Goal: Information Seeking & Learning: Compare options

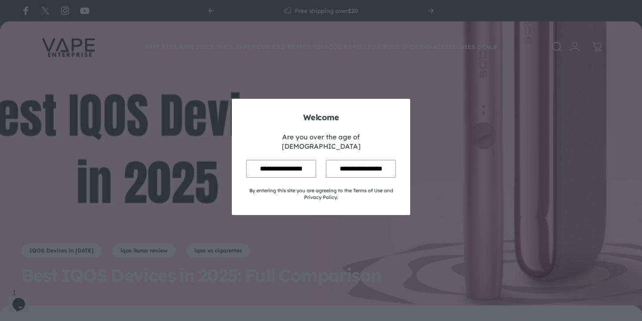
click at [263, 170] on input "**********" at bounding box center [281, 168] width 70 height 17
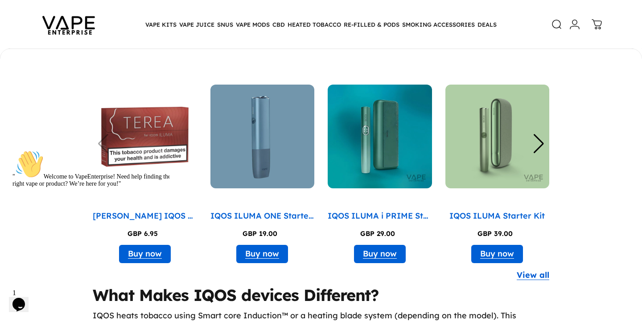
scroll to position [915, 0]
click at [541, 139] on div "Next slide" at bounding box center [539, 144] width 12 height 20
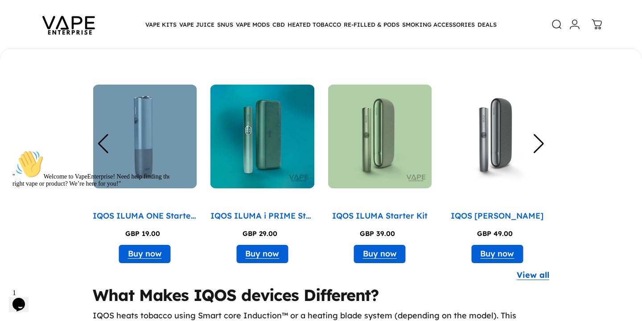
click at [496, 139] on img "5 / 8" at bounding box center [497, 137] width 104 height 104
click at [279, 141] on img "3 / 8" at bounding box center [262, 137] width 104 height 104
click at [131, 124] on img "2 / 8" at bounding box center [145, 137] width 104 height 104
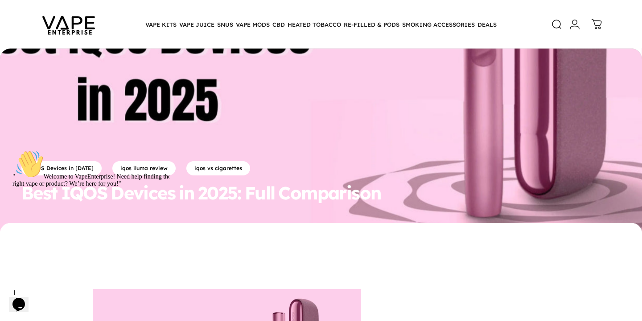
scroll to position [84, 0]
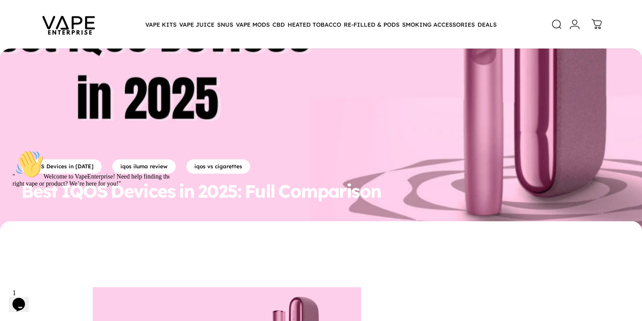
click at [73, 165] on div "" Welcome to VapeEnterprise! Need help finding the right vape or product? We’re…" at bounding box center [92, 168] width 161 height 37
click at [49, 165] on div "" Welcome to VapeEnterprise! Need help finding the right vape or product? We’re…" at bounding box center [92, 168] width 161 height 37
click at [48, 166] on div "" Welcome to VapeEnterprise! Need help finding the right vape or product? We’re…" at bounding box center [92, 168] width 161 height 37
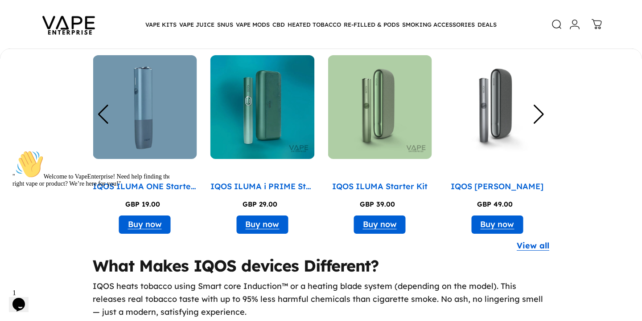
scroll to position [944, 0]
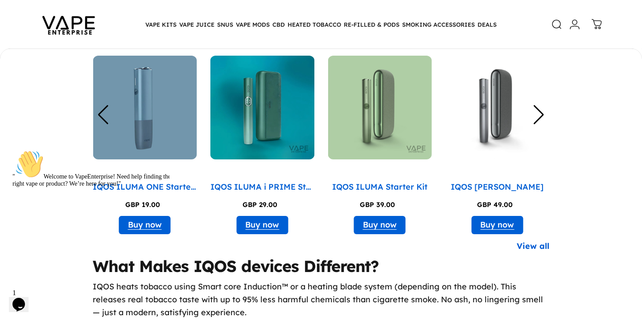
click at [538, 241] on link "View all" at bounding box center [533, 246] width 33 height 13
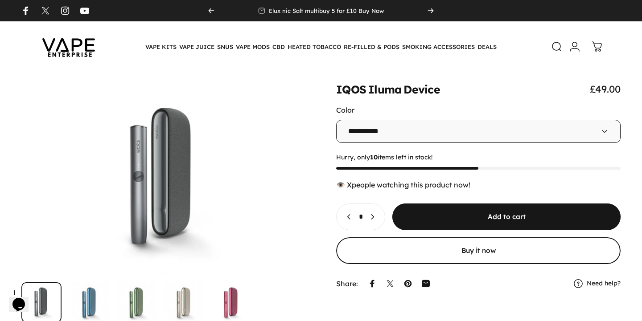
click at [214, 13] on icon "Previous" at bounding box center [211, 10] width 7 height 7
click at [210, 11] on icon "Previous" at bounding box center [211, 11] width 5 height 4
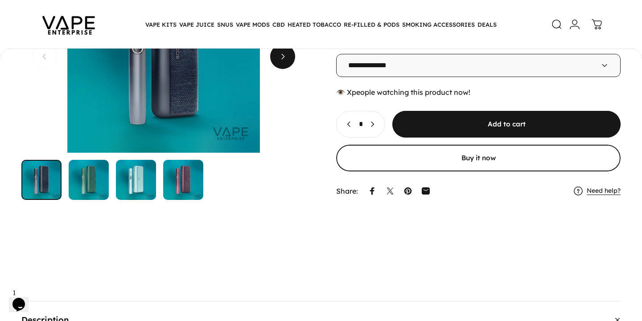
scroll to position [125, 0]
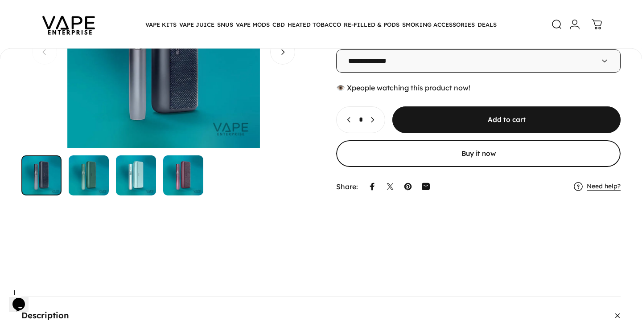
click at [138, 196] on img "Go to item" at bounding box center [136, 176] width 40 height 40
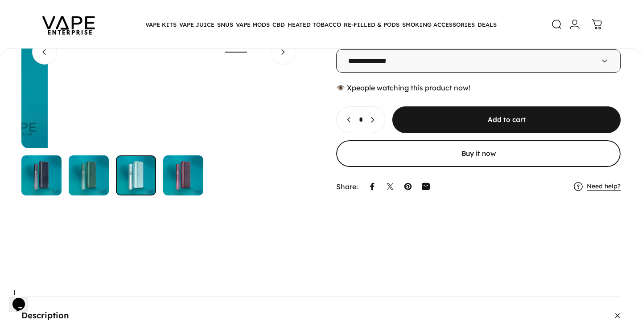
scroll to position [0, 569]
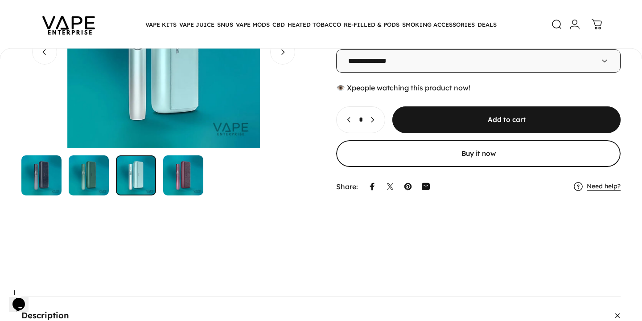
click at [185, 196] on img "Go to item" at bounding box center [183, 176] width 40 height 40
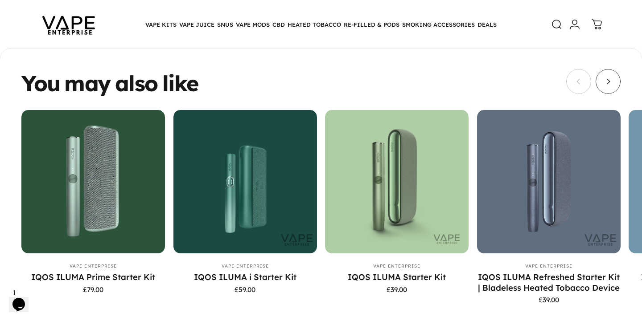
scroll to position [1530, 0]
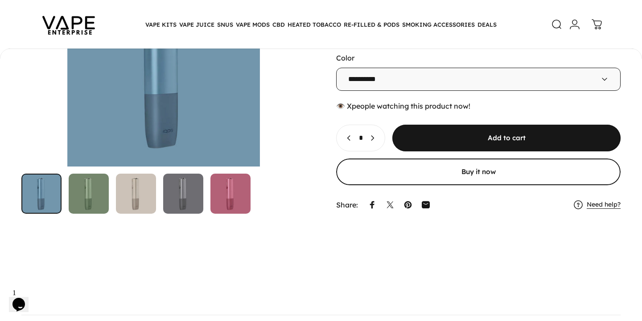
scroll to position [107, 0]
click at [135, 214] on img "Go to item" at bounding box center [136, 193] width 40 height 40
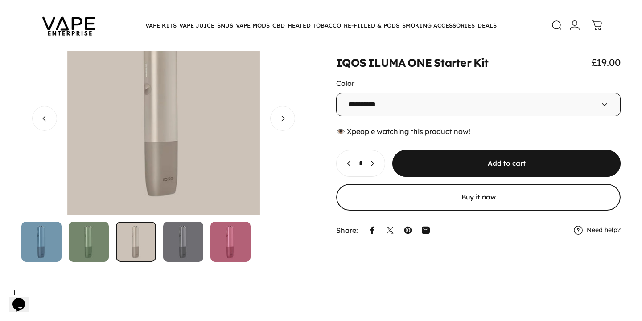
scroll to position [57, 0]
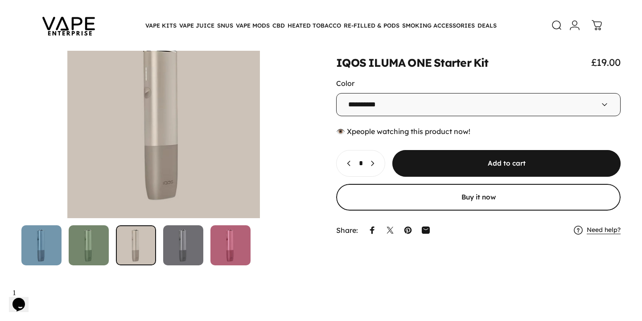
select select "**********"
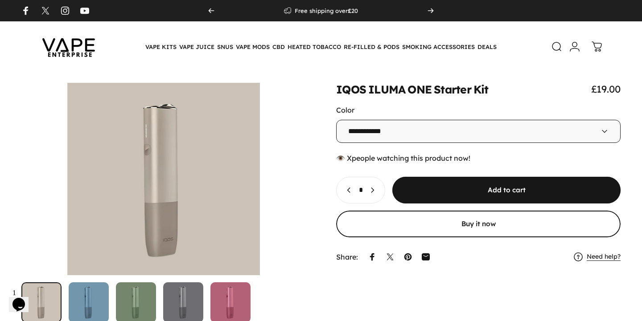
click at [65, 52] on img at bounding box center [69, 47] width 80 height 42
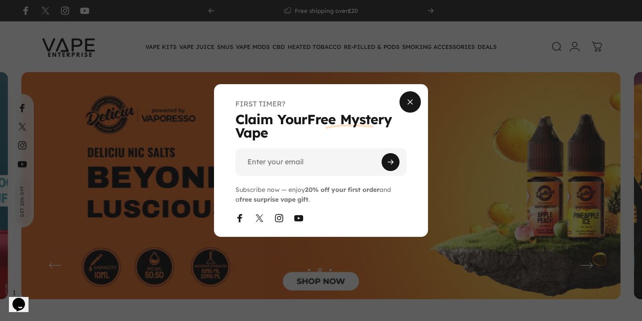
click at [414, 99] on span "Close" at bounding box center [410, 102] width 32 height 43
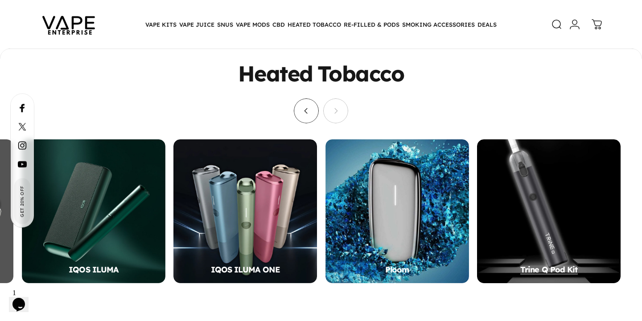
scroll to position [408, 0]
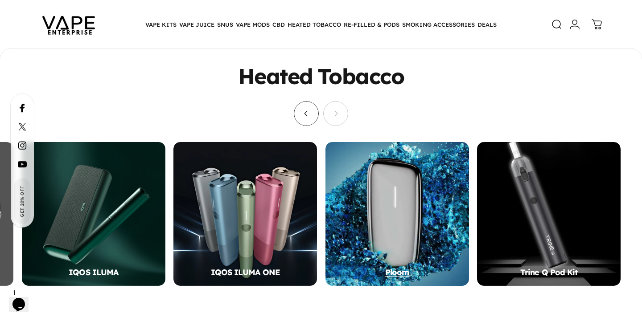
click at [403, 220] on div "Ploom" at bounding box center [397, 214] width 144 height 144
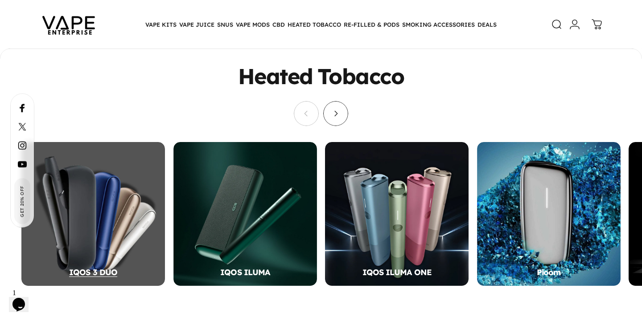
scroll to position [0, 0]
click at [89, 233] on div "IQOS 3 DUO" at bounding box center [93, 214] width 144 height 144
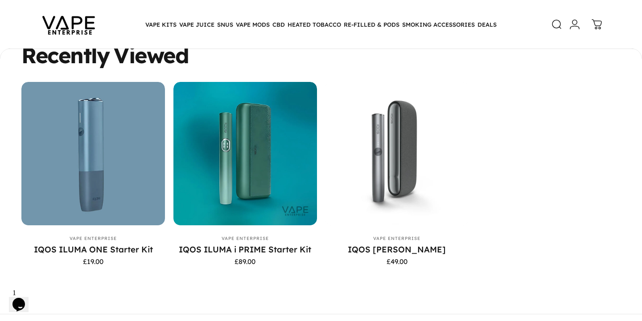
scroll to position [464, 0]
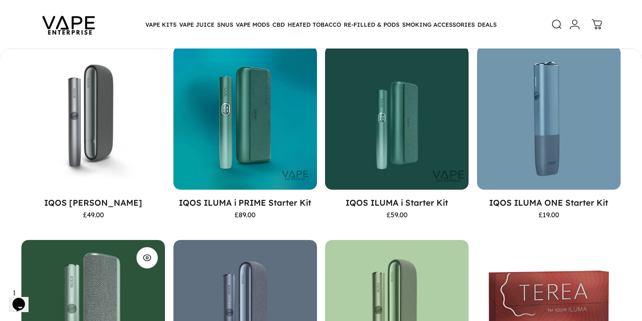
scroll to position [141, 0]
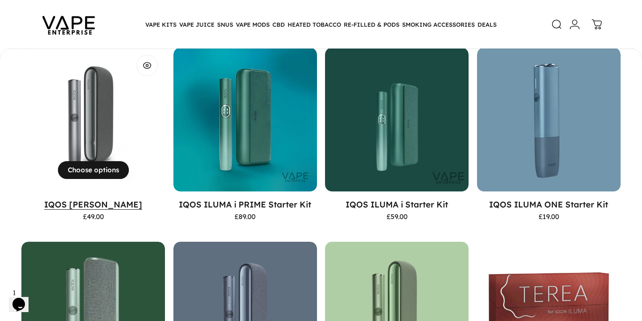
click at [97, 206] on link "IQOS Iluma Device" at bounding box center [93, 204] width 98 height 11
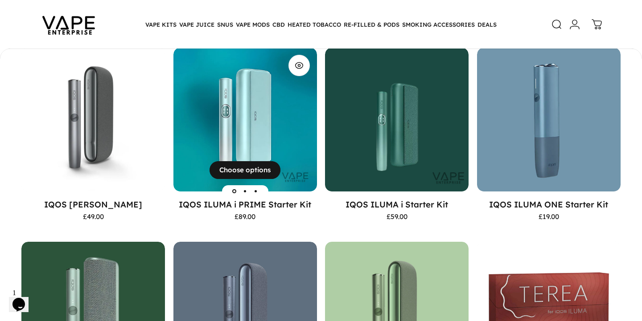
click at [214, 121] on img "IQOS ILUMA i PRIME Starter Kit" at bounding box center [245, 120] width 144 height 144
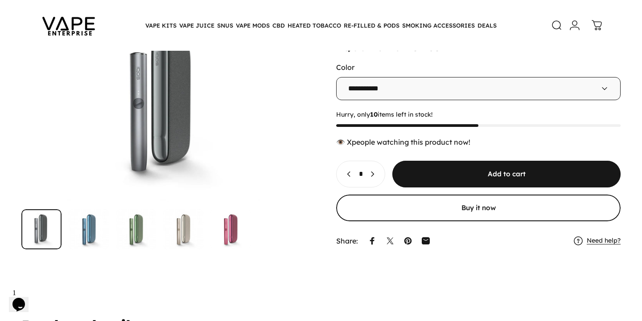
scroll to position [72, 0]
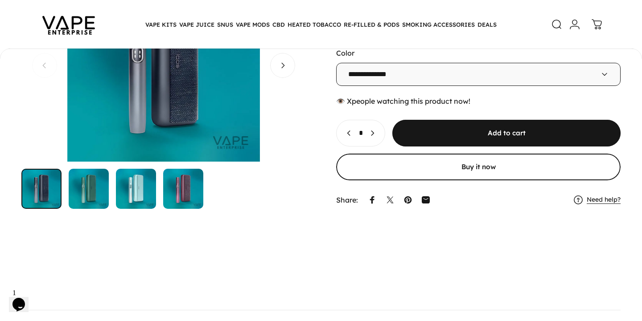
scroll to position [112, 0]
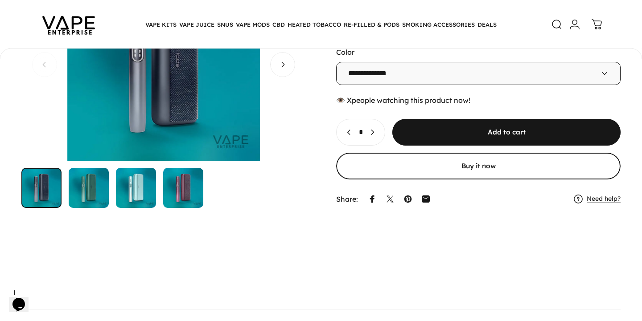
click at [136, 208] on img "Go to item" at bounding box center [136, 188] width 40 height 40
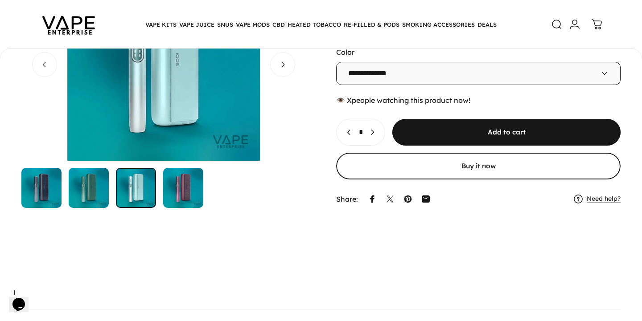
click at [96, 208] on img "Go to item" at bounding box center [89, 188] width 40 height 40
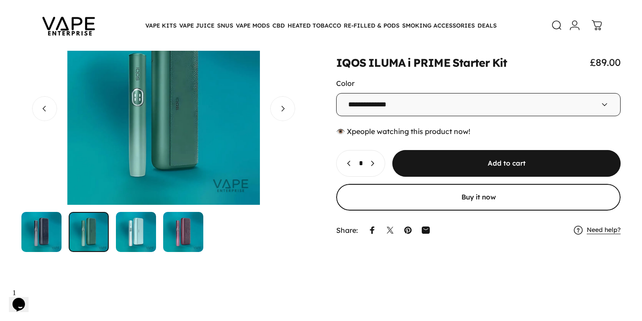
scroll to position [71, 0]
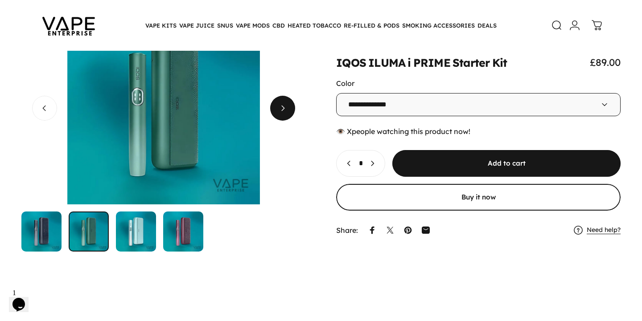
click at [290, 133] on span "Next" at bounding box center [282, 108] width 37 height 50
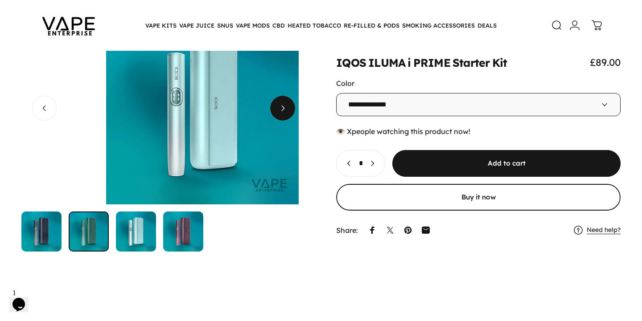
scroll to position [0, 569]
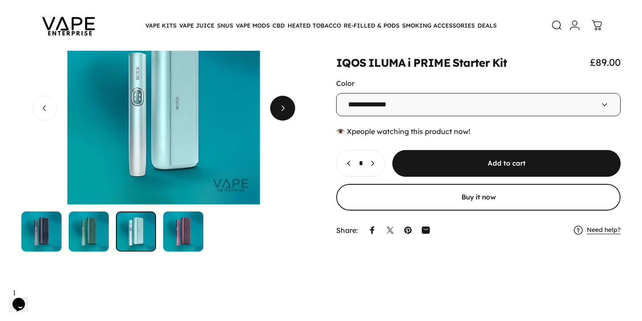
click at [290, 133] on span "Next" at bounding box center [282, 108] width 37 height 50
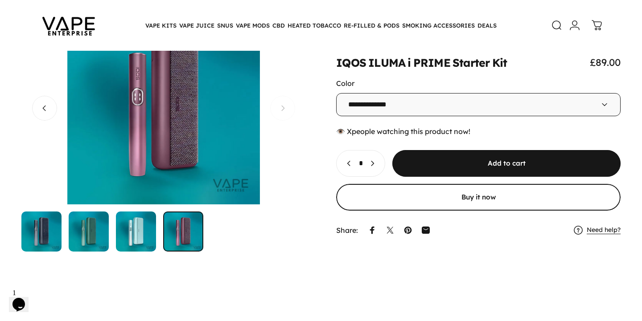
click at [290, 152] on button "Open media 3 in modal" at bounding box center [163, 108] width 284 height 193
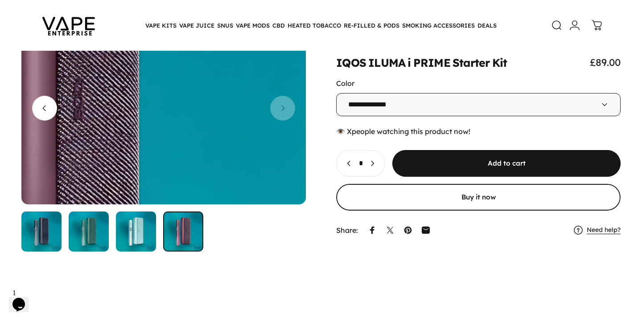
click at [290, 152] on media-hover-overlay "Gallery Viewer" at bounding box center [163, 108] width 284 height 193
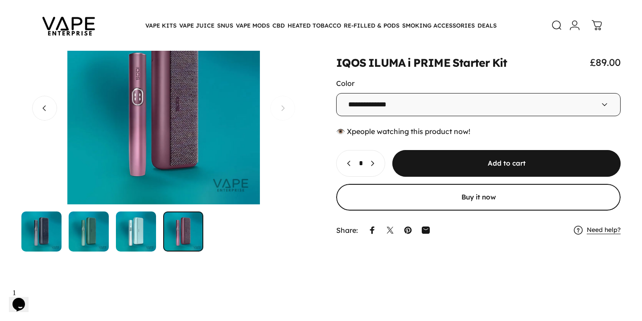
click at [290, 152] on button "Open media 3 in modal" at bounding box center [163, 108] width 284 height 193
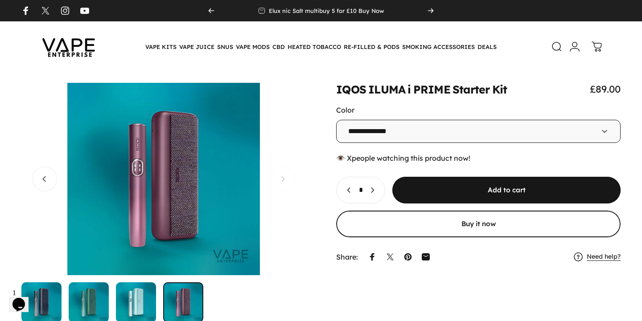
scroll to position [0, 0]
click at [85, 46] on img at bounding box center [69, 47] width 80 height 42
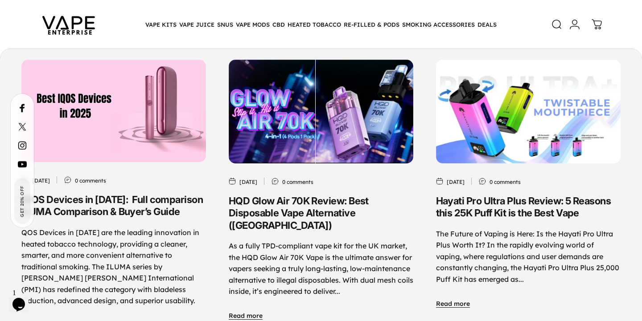
scroll to position [4162, 0]
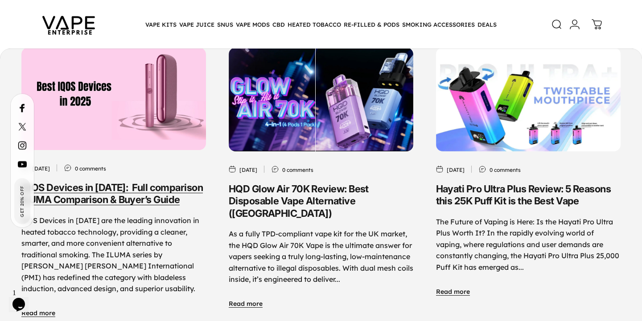
click at [112, 206] on link "IQOS Devices in [DATE]: Full comparison ILUMA Comparison & Buyer’s Guide" at bounding box center [111, 194] width 181 height 24
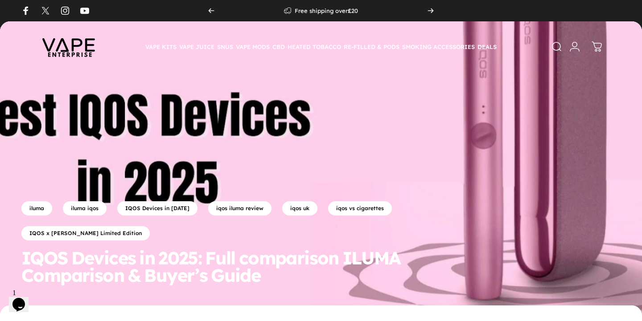
scroll to position [5, 0]
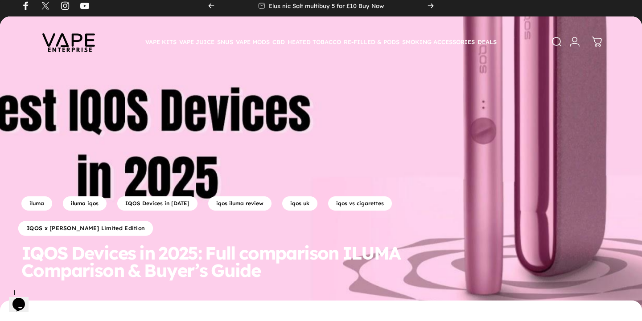
click at [62, 230] on link "IQOS x [PERSON_NAME] Limited Edition" at bounding box center [85, 228] width 135 height 15
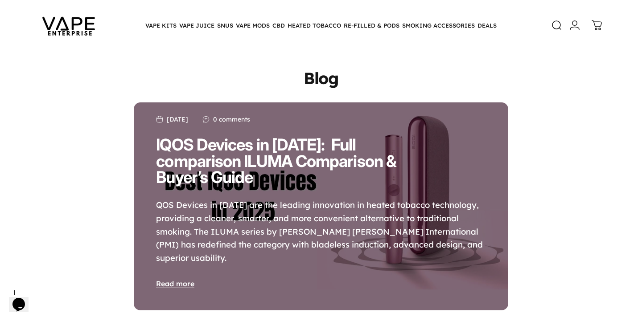
scroll to position [33, 0]
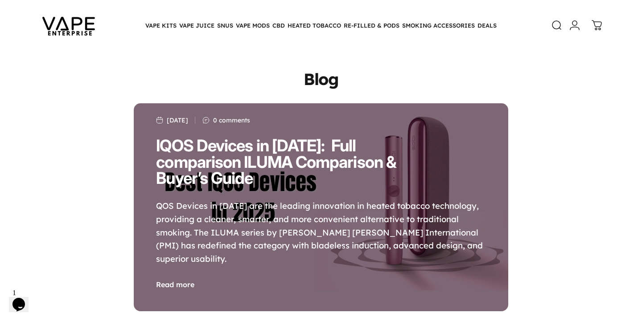
click at [173, 286] on link "Read more" at bounding box center [175, 284] width 38 height 9
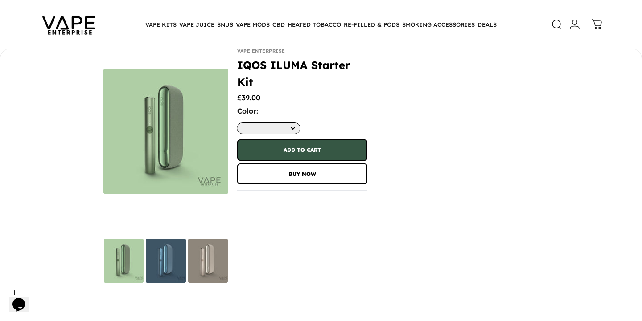
scroll to position [3111, 0]
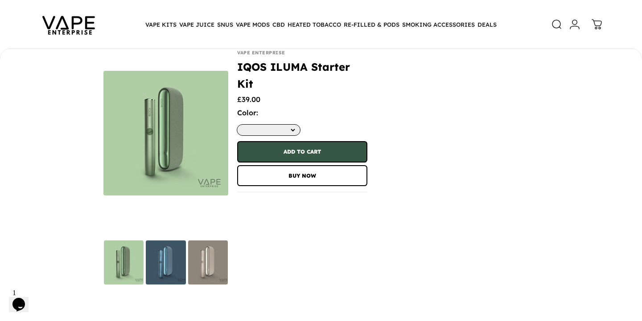
select select "**********"
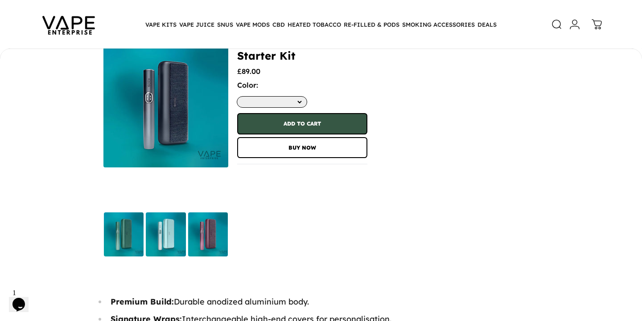
scroll to position [2314, 0]
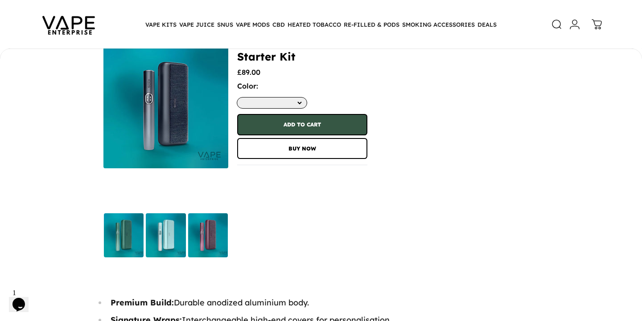
select select "*********"
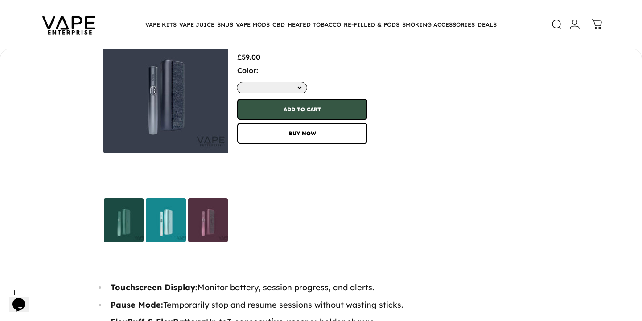
scroll to position [1930, 0]
select select "**********"
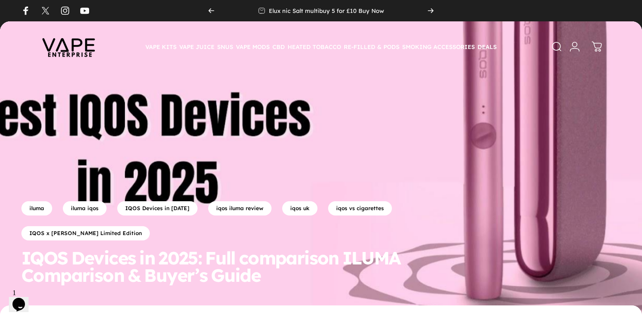
scroll to position [0, 0]
click at [231, 214] on link "iqos iluma review" at bounding box center [239, 208] width 66 height 15
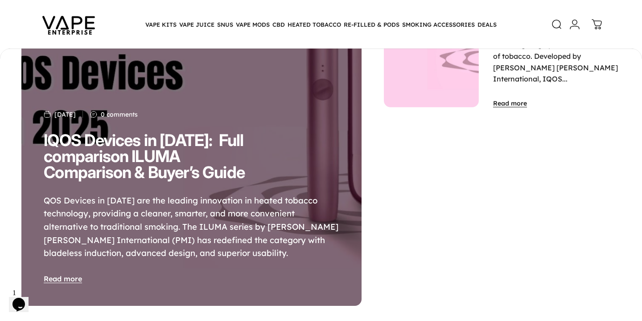
scroll to position [206, 0]
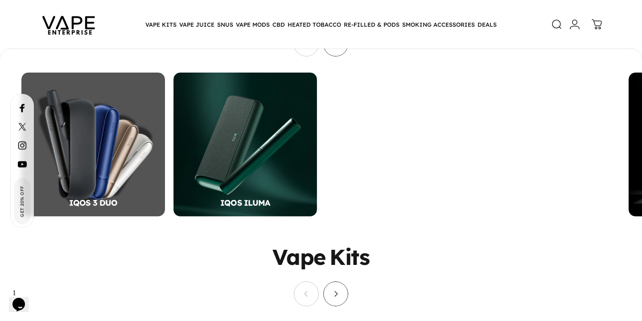
scroll to position [478, 0]
